Goal: Information Seeking & Learning: Learn about a topic

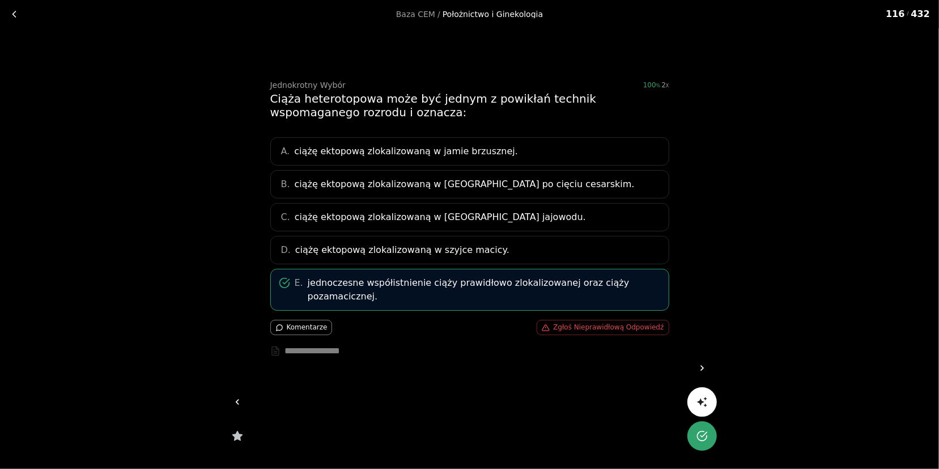
click at [705, 368] on icon at bounding box center [702, 367] width 11 height 11
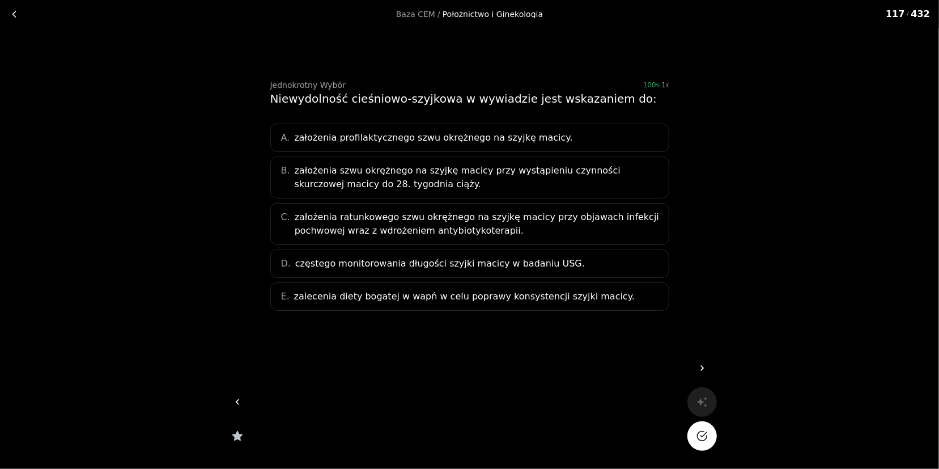
click at [401, 179] on span "założenia szwu okrężnego na szyjkę macicy przy wystąpieniu czynności skurczowej…" at bounding box center [478, 177] width 367 height 27
click at [697, 440] on icon "Na pewno?" at bounding box center [702, 435] width 11 height 11
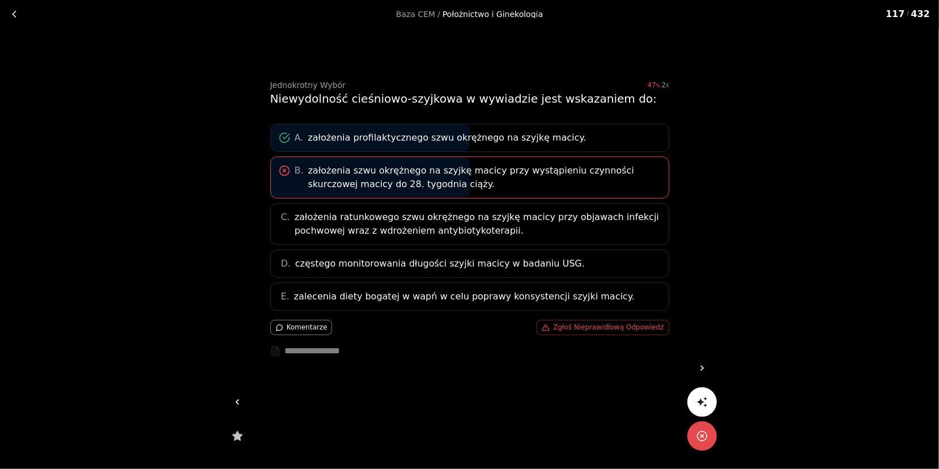
click at [233, 433] on icon "button" at bounding box center [237, 435] width 11 height 11
click at [698, 368] on icon at bounding box center [702, 367] width 11 height 11
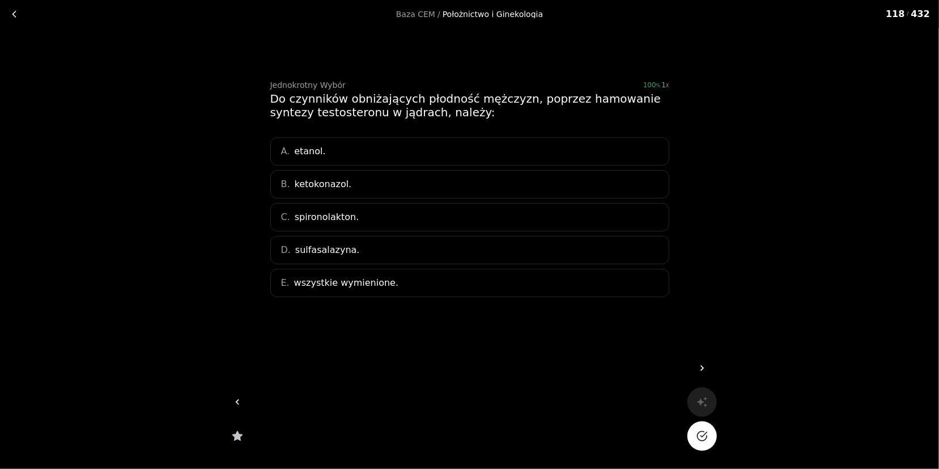
click at [374, 282] on span "wszystkie wymienione." at bounding box center [346, 283] width 104 height 14
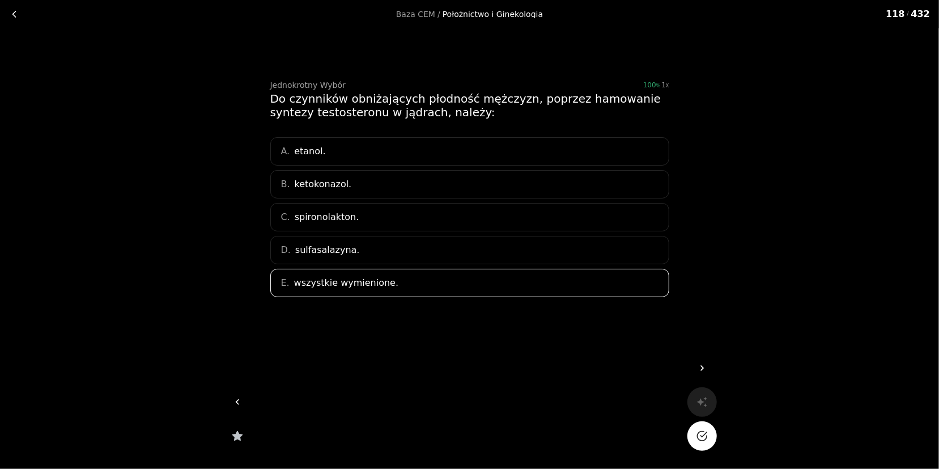
click at [706, 440] on icon "Na pewno?" at bounding box center [702, 435] width 11 height 11
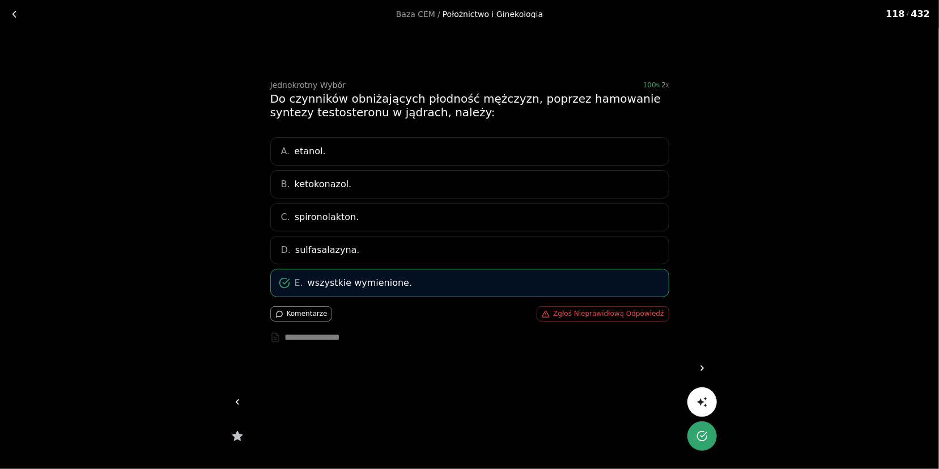
click at [703, 366] on icon at bounding box center [702, 367] width 11 height 11
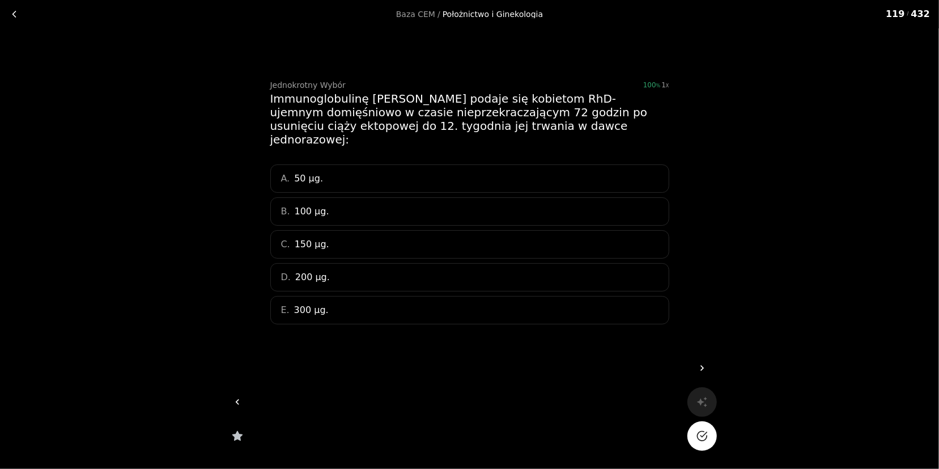
click at [230, 404] on link at bounding box center [237, 401] width 29 height 29
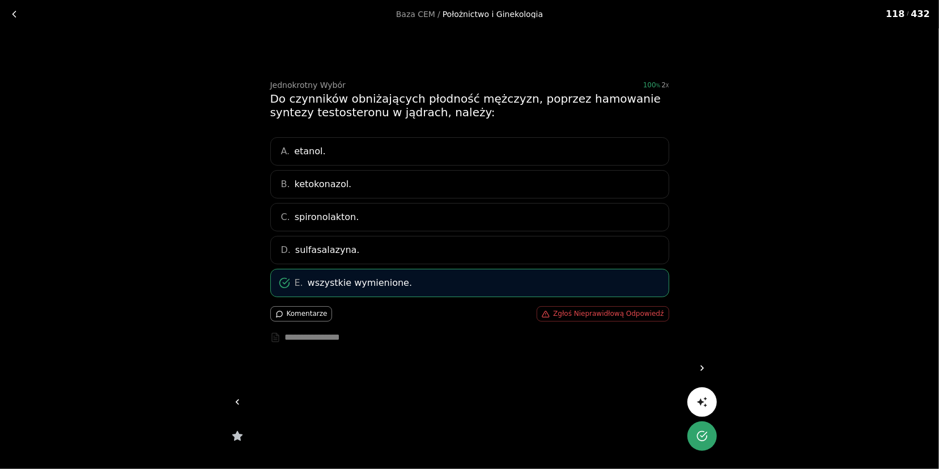
click at [690, 358] on link at bounding box center [702, 367] width 29 height 29
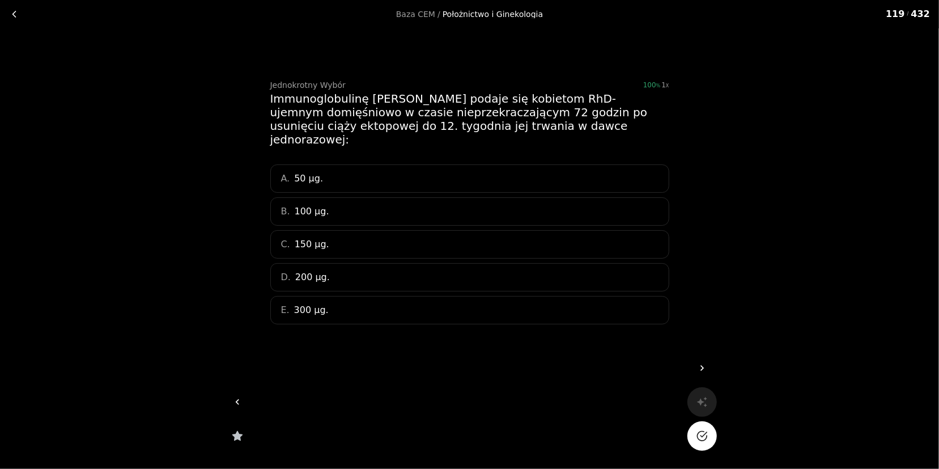
click at [321, 166] on div "A. 50 µg." at bounding box center [469, 178] width 399 height 28
click at [701, 435] on polyline "Na pewno?" at bounding box center [704, 434] width 6 height 5
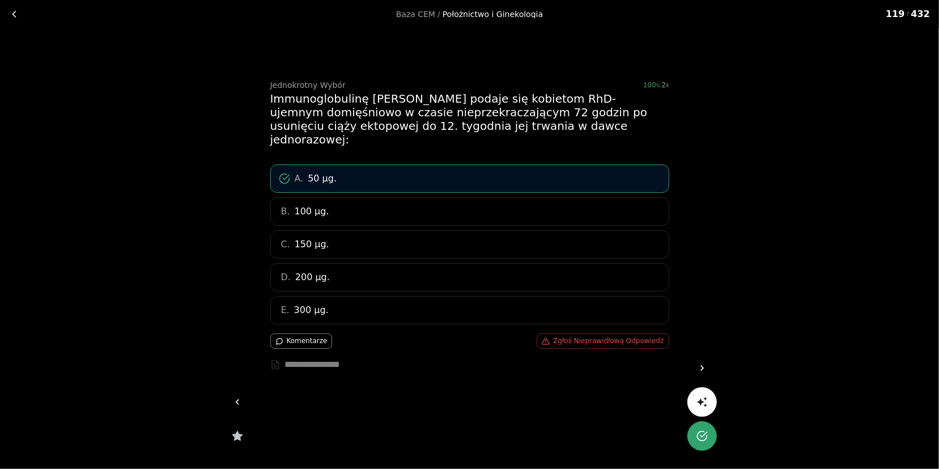
click at [702, 366] on icon at bounding box center [702, 367] width 11 height 11
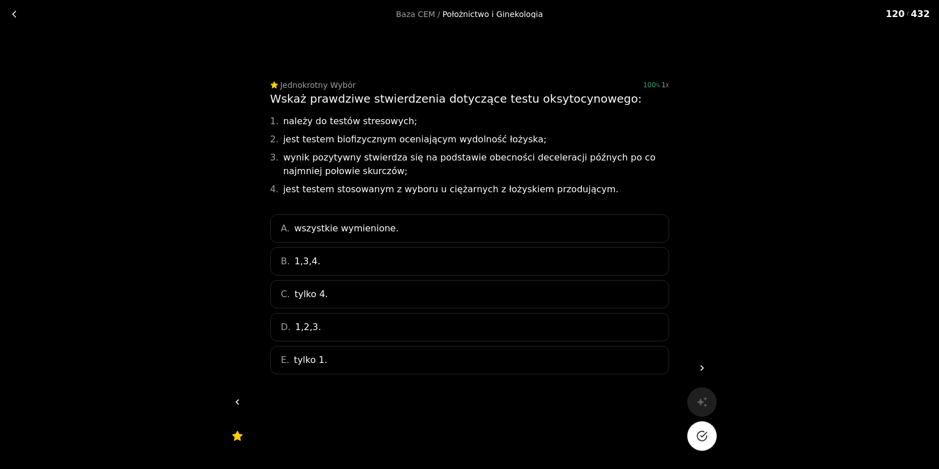
drag, startPoint x: 279, startPoint y: 121, endPoint x: 502, endPoint y: 152, distance: 224.9
click at [502, 152] on div "Wskaż prawdziwe stwierdzenia dotyczące testu oksytocynowego: 1. należy do testó…" at bounding box center [469, 144] width 399 height 104
click at [379, 170] on div "3. wynik pozytywny stwierdza się na podstawie obecności deceleracji późnych po …" at bounding box center [469, 164] width 399 height 27
drag, startPoint x: 357, startPoint y: 174, endPoint x: 283, endPoint y: 159, distance: 75.3
click at [283, 159] on div "3. wynik pozytywny stwierdza się na podstawie obecności deceleracji późnych po …" at bounding box center [469, 164] width 399 height 27
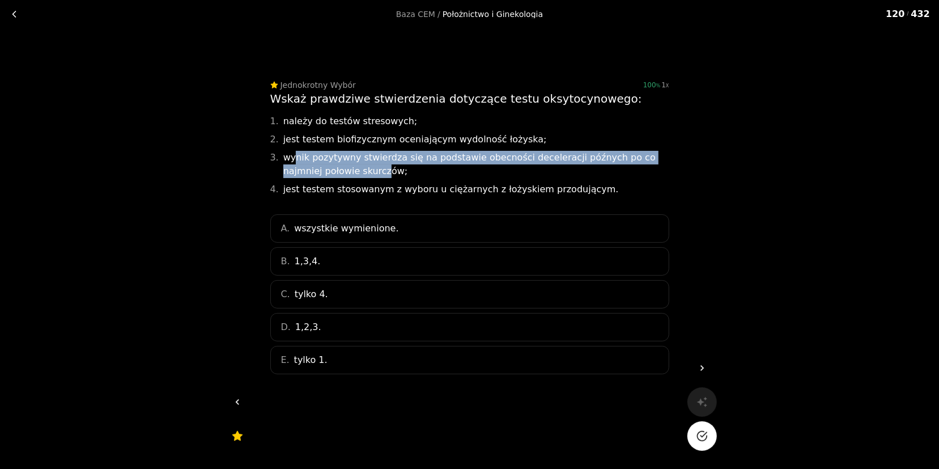
drag, startPoint x: 292, startPoint y: 157, endPoint x: 342, endPoint y: 168, distance: 51.0
click at [342, 168] on div "3. wynik pozytywny stwierdza się na podstawie obecności deceleracji późnych po …" at bounding box center [469, 164] width 399 height 27
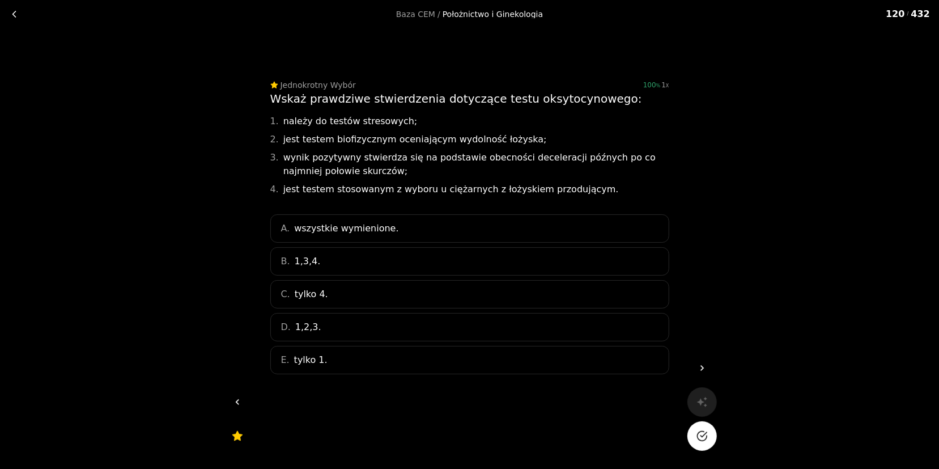
click at [348, 172] on div "3. wynik pozytywny stwierdza się na podstawie obecności deceleracji późnych po …" at bounding box center [469, 164] width 399 height 27
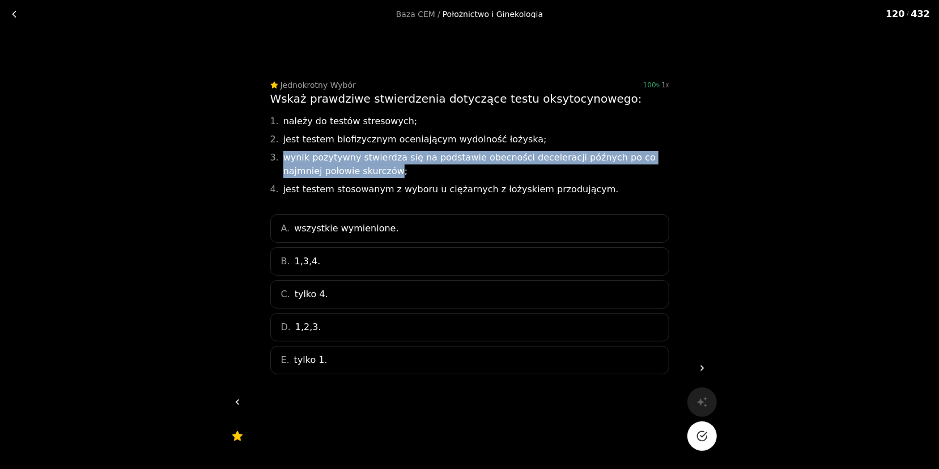
drag, startPoint x: 353, startPoint y: 175, endPoint x: 282, endPoint y: 160, distance: 72.5
click at [282, 160] on div "3. wynik pozytywny stwierdza się na podstawie obecności deceleracji późnych po …" at bounding box center [469, 164] width 399 height 27
drag, startPoint x: 282, startPoint y: 156, endPoint x: 350, endPoint y: 170, distance: 68.9
click at [350, 170] on div "3. wynik pozytywny stwierdza się na podstawie obecności deceleracji późnych po …" at bounding box center [469, 164] width 399 height 27
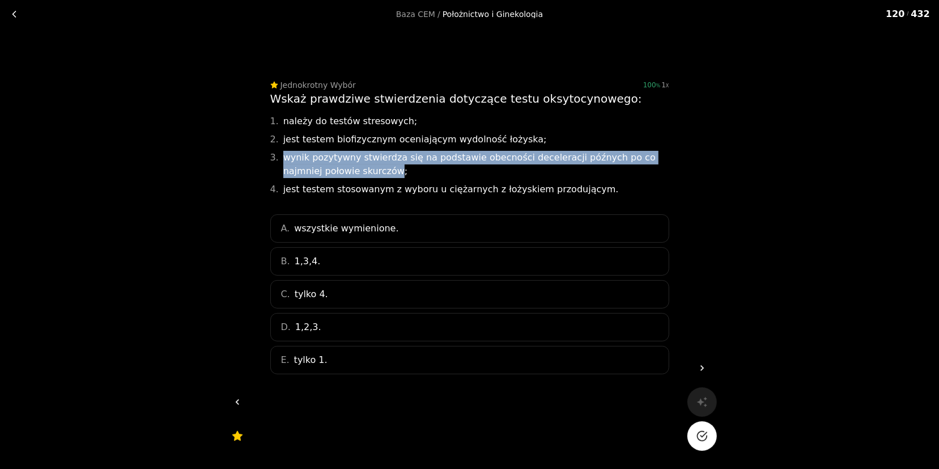
click at [351, 170] on div "3. wynik pozytywny stwierdza się na podstawie obecności deceleracji późnych po …" at bounding box center [469, 164] width 399 height 27
drag, startPoint x: 351, startPoint y: 172, endPoint x: 276, endPoint y: 160, distance: 75.8
click at [276, 160] on div "3. wynik pozytywny stwierdza się na podstawie obecności deceleracji późnych po …" at bounding box center [469, 164] width 399 height 27
click at [276, 160] on div "3." at bounding box center [274, 164] width 9 height 27
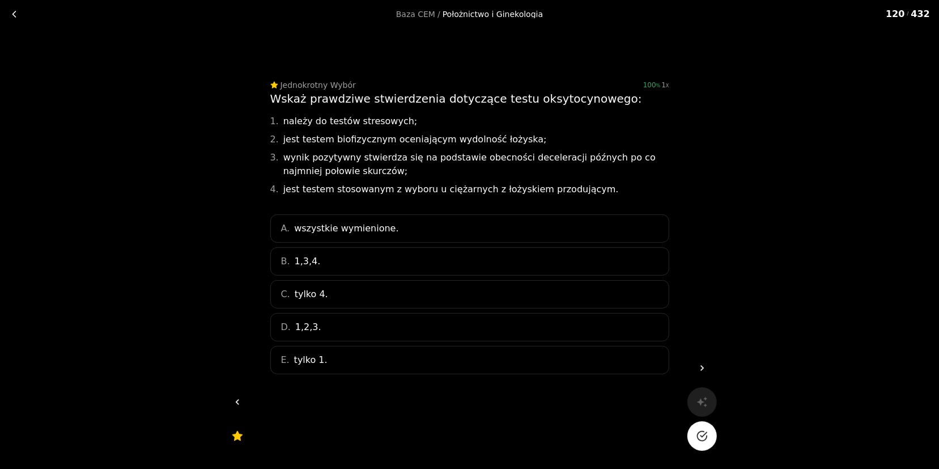
click at [325, 329] on div "D. 1,2,3." at bounding box center [469, 327] width 399 height 28
click at [707, 437] on button "Na pewno?" at bounding box center [702, 435] width 29 height 29
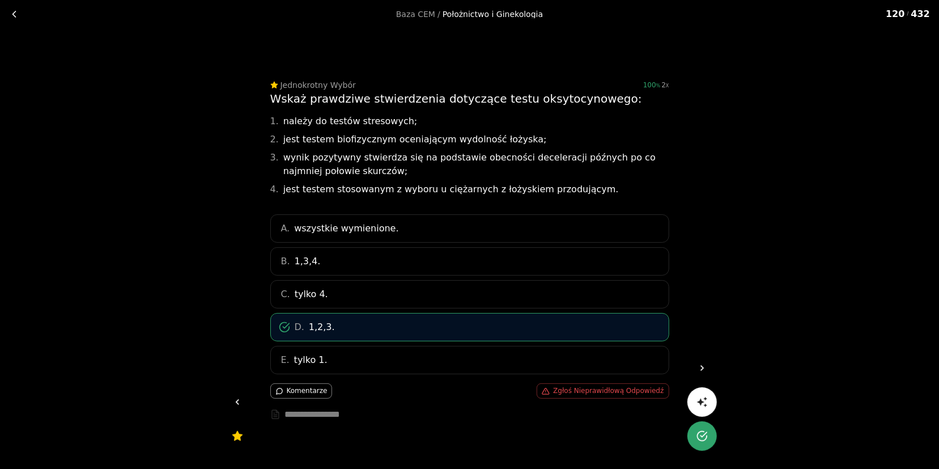
click at [709, 363] on link at bounding box center [702, 367] width 29 height 29
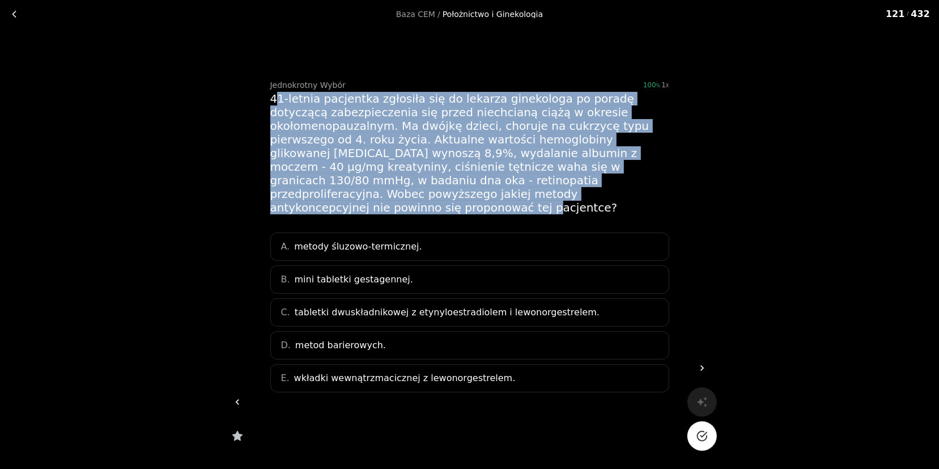
drag, startPoint x: 277, startPoint y: 96, endPoint x: 495, endPoint y: 198, distance: 241.1
click at [495, 198] on div "41-letnia pacjentka zgłosiła się do lekarza ginekologa po poradę dotyczącą zabe…" at bounding box center [469, 153] width 399 height 122
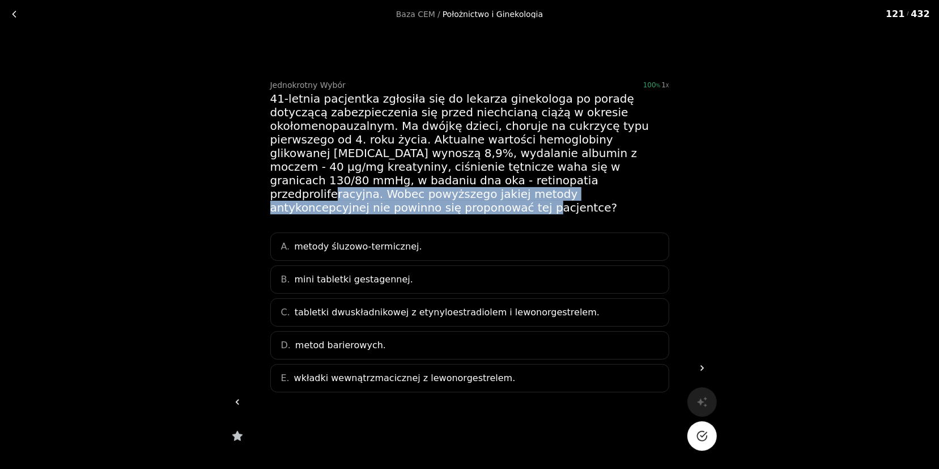
drag, startPoint x: 483, startPoint y: 196, endPoint x: 375, endPoint y: 179, distance: 109.6
click at [375, 179] on div "41-letnia pacjentka zgłosiła się do lekarza ginekologa po poradę dotyczącą zabe…" at bounding box center [469, 153] width 399 height 122
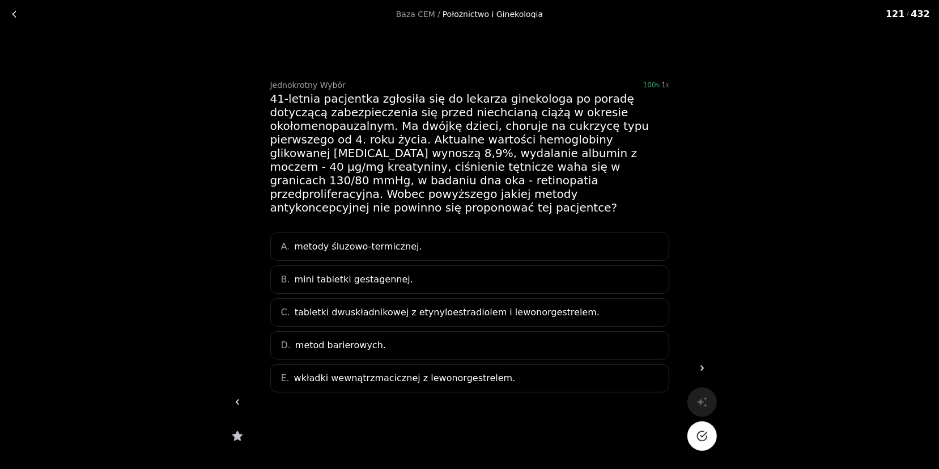
click at [321, 134] on div "41-letnia pacjentka zgłosiła się do lekarza ginekologa po poradę dotyczącą zabe…" at bounding box center [469, 153] width 399 height 122
click at [434, 306] on span "tabletki dwuskładnikowej z etynyloestradiolem i lewonorgestrelem." at bounding box center [447, 313] width 305 height 14
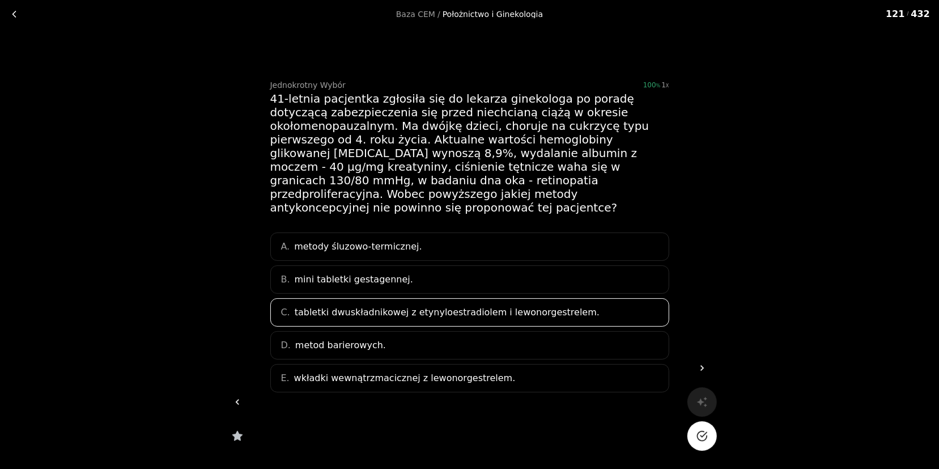
click at [695, 436] on button "Na pewno?" at bounding box center [702, 435] width 29 height 29
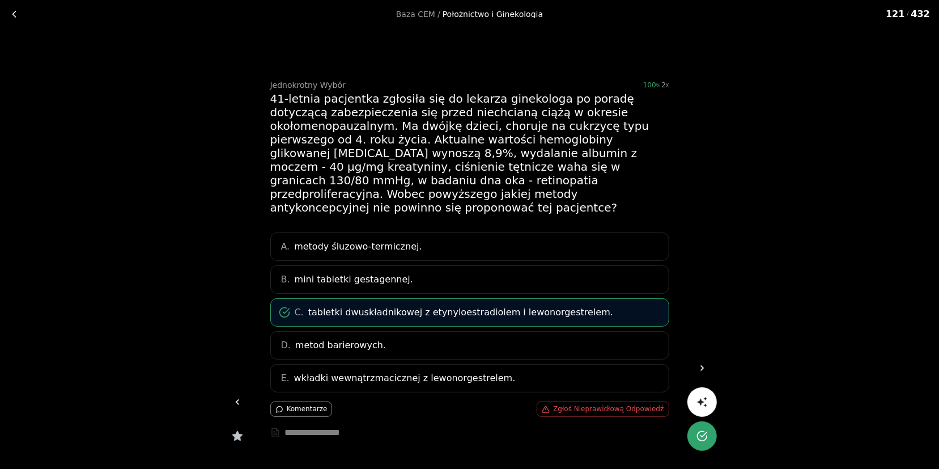
click at [691, 369] on link at bounding box center [702, 367] width 29 height 29
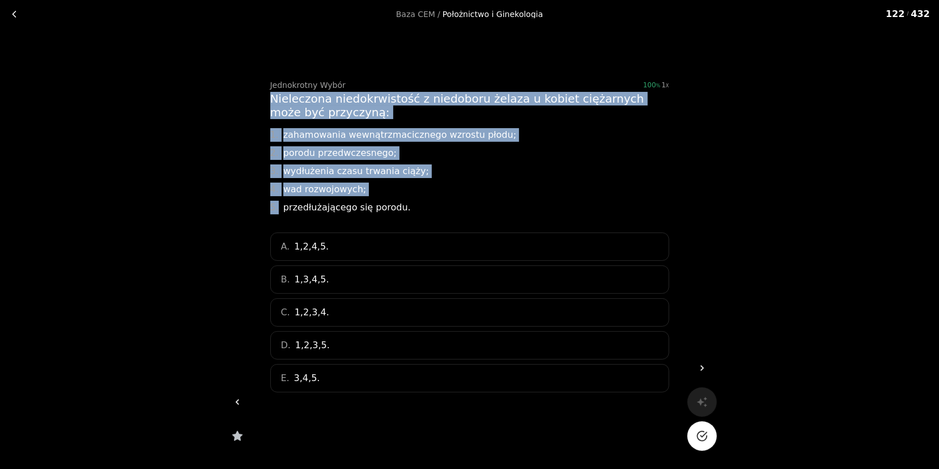
drag, startPoint x: 266, startPoint y: 99, endPoint x: 429, endPoint y: 210, distance: 197.5
click at [429, 210] on div "Jednokrotny Wybór 100 1 Nieleczona niedokrwistość z niedoboru żelaza u kobiet c…" at bounding box center [469, 258] width 435 height 460
click at [396, 206] on div "5. przedłużającego się porodu." at bounding box center [469, 208] width 399 height 14
drag, startPoint x: 412, startPoint y: 205, endPoint x: 280, endPoint y: 81, distance: 181.2
click at [280, 81] on div "Jednokrotny Wybór 100 1 Nieleczona niedokrwistość z niedoboru żelaza u kobiet c…" at bounding box center [469, 258] width 399 height 356
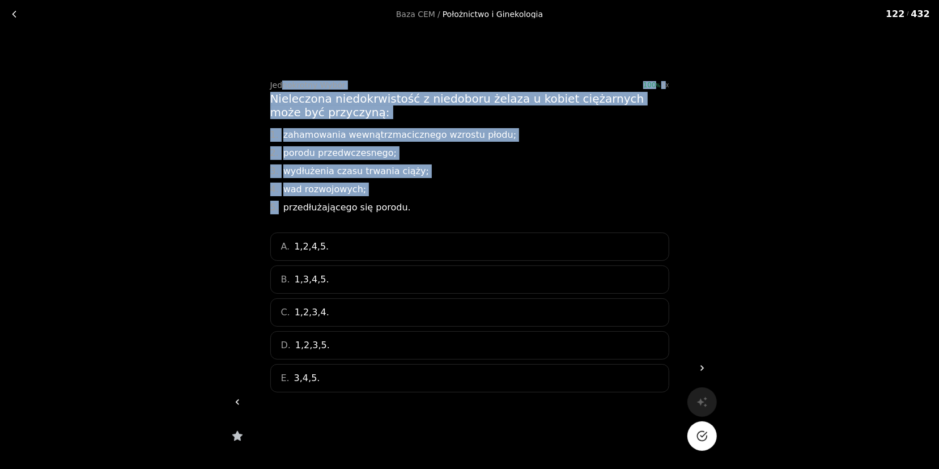
click at [213, 97] on div "Baza CEM / Położnictwo i Ginekologia 122 / 432 Jednokrotny Wybór 100 1 Nieleczo…" at bounding box center [469, 244] width 939 height 489
